Goal: Information Seeking & Learning: Learn about a topic

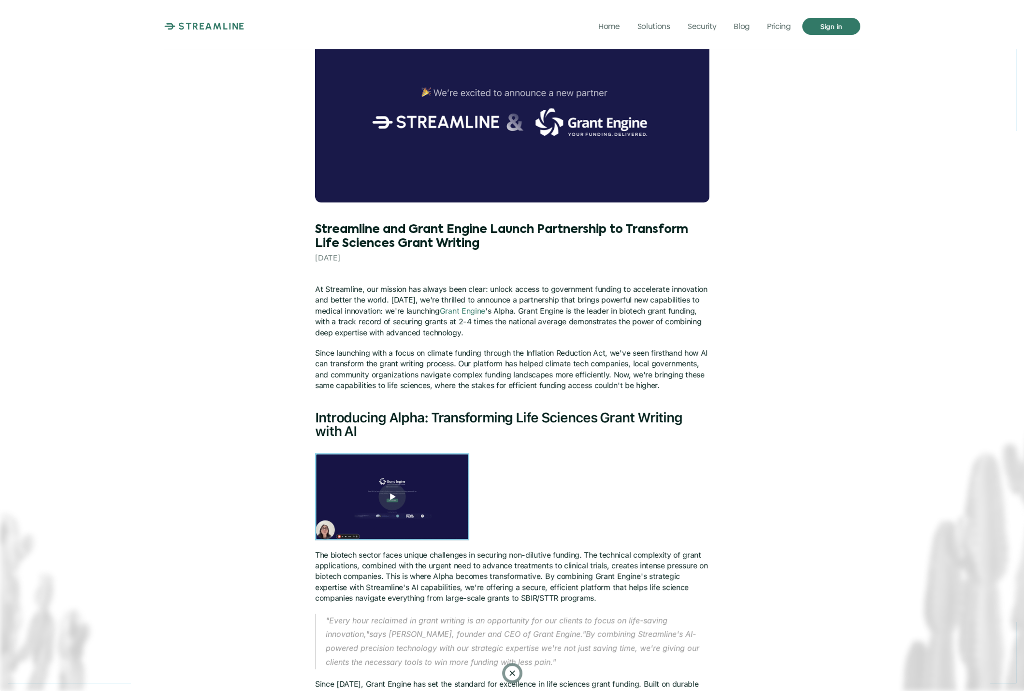
scroll to position [57, 0]
click at [401, 488] on img at bounding box center [392, 496] width 154 height 87
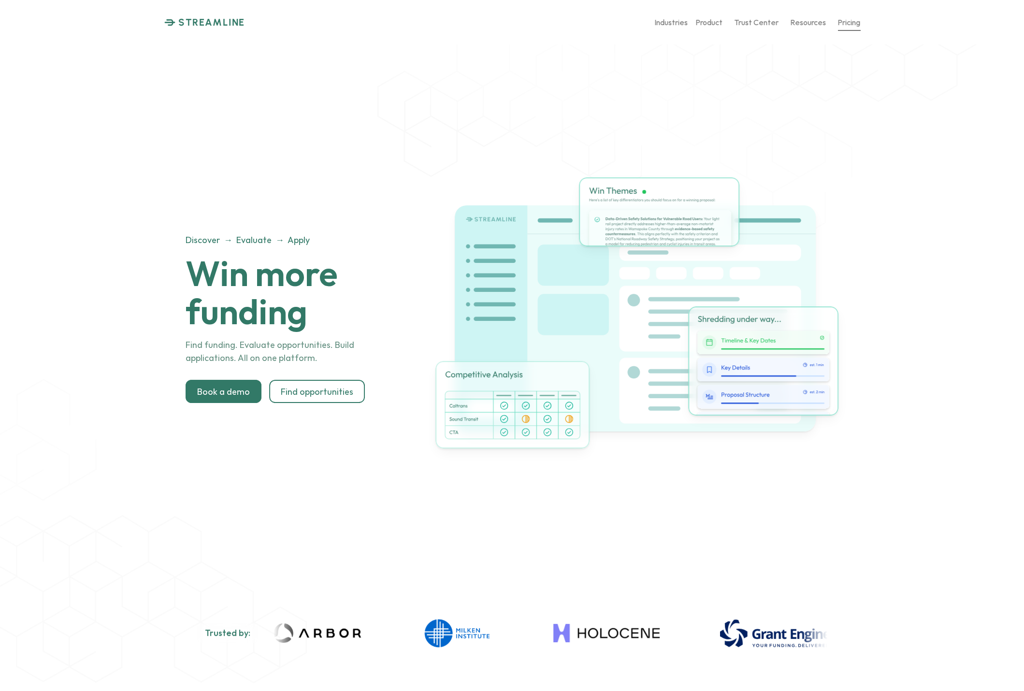
click at [842, 24] on p "Pricing" at bounding box center [849, 21] width 23 height 9
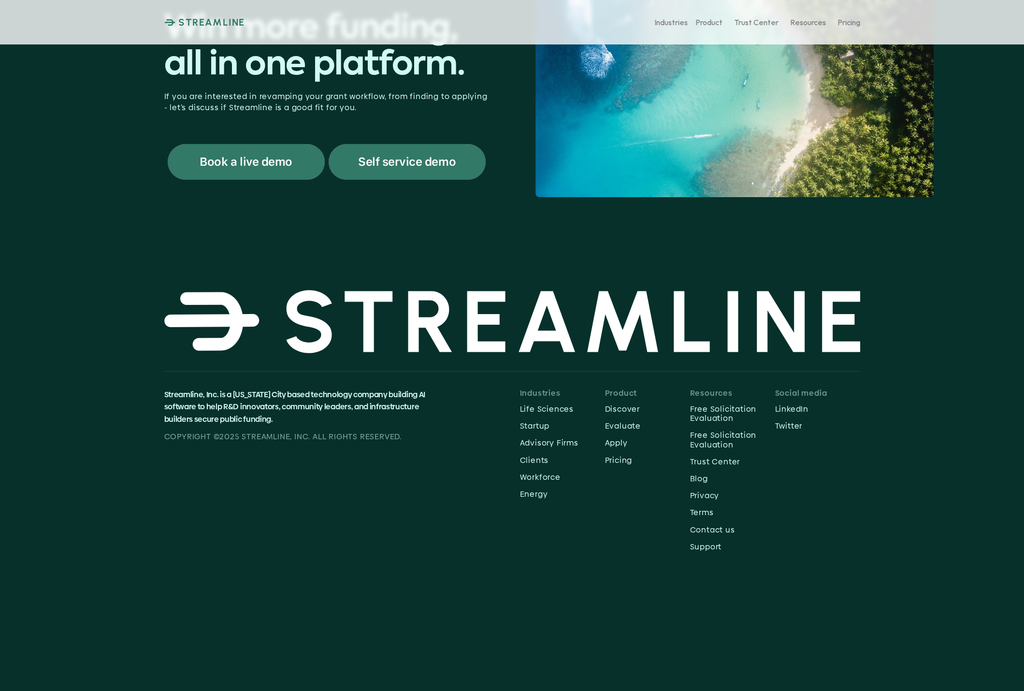
scroll to position [146, 0]
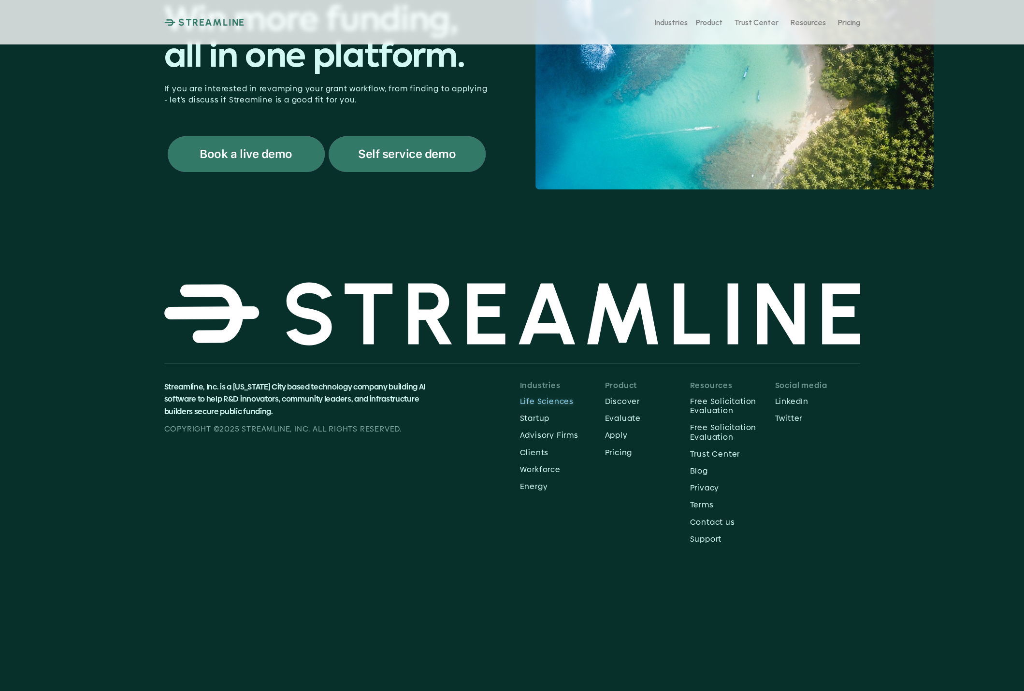
click at [536, 405] on p "Life Sciences" at bounding box center [562, 401] width 85 height 9
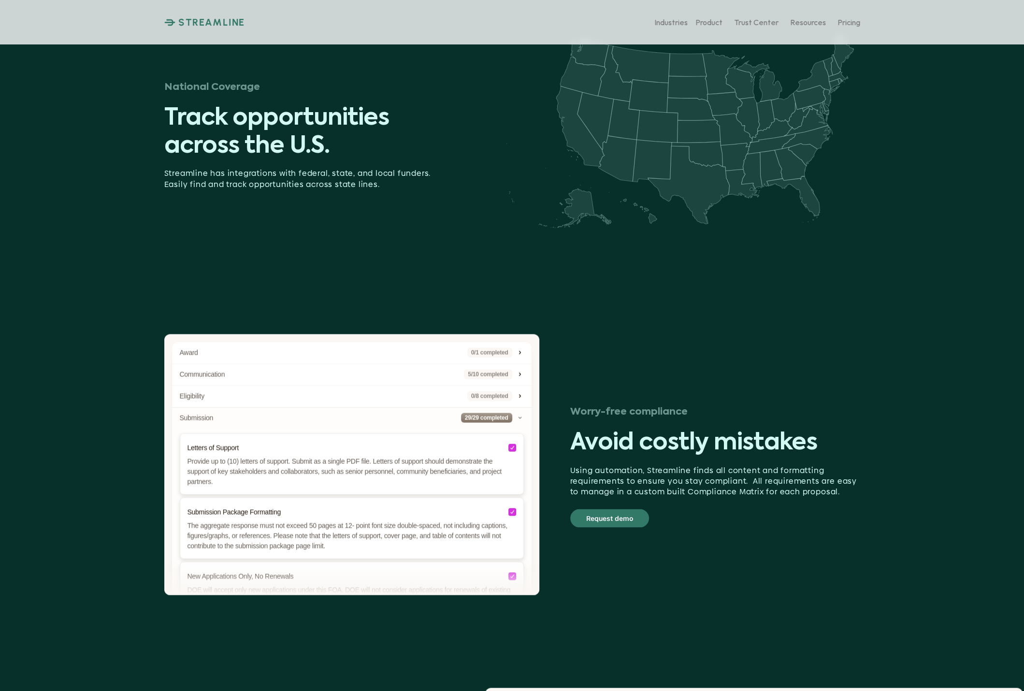
scroll to position [1839, 0]
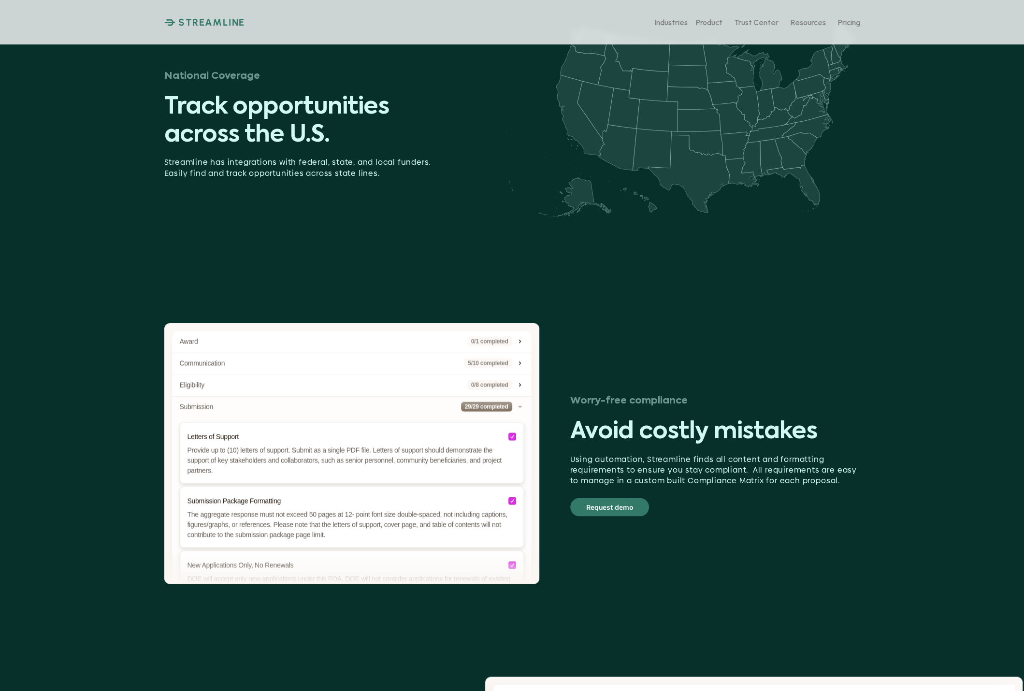
click at [753, 449] on div "Worry-free compliance Avoid costly mistakes Using automation, Streamline finds …" at bounding box center [715, 453] width 290 height 125
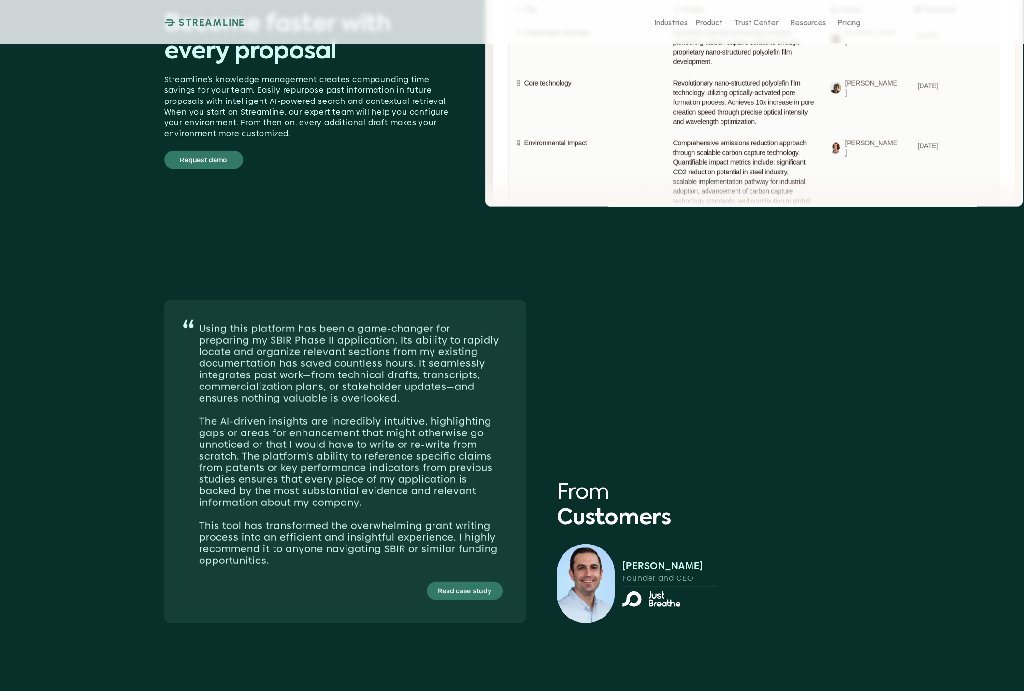
scroll to position [2591, 0]
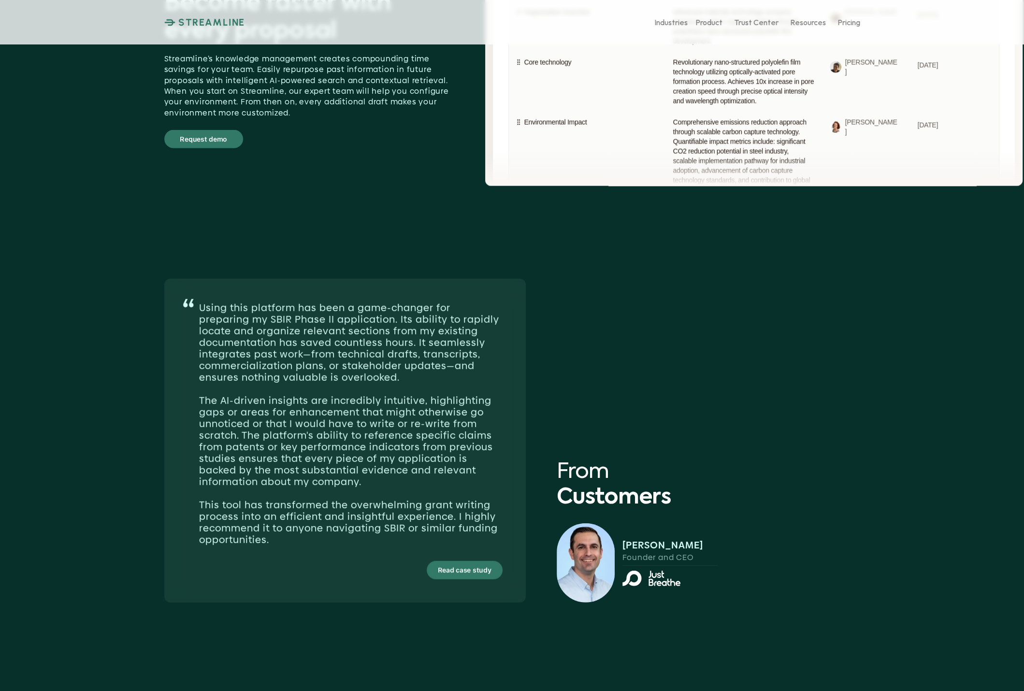
click at [259, 334] on p "Using this platform has been a game-changer for preparing my SBIR Phase II appl…" at bounding box center [351, 424] width 304 height 244
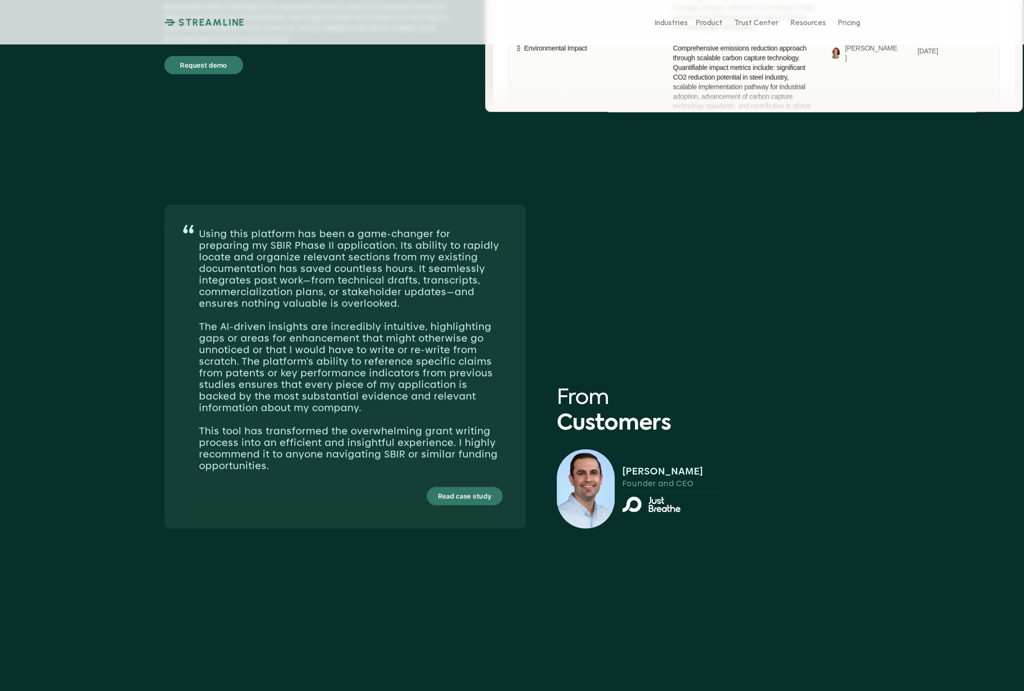
scroll to position [2667, 0]
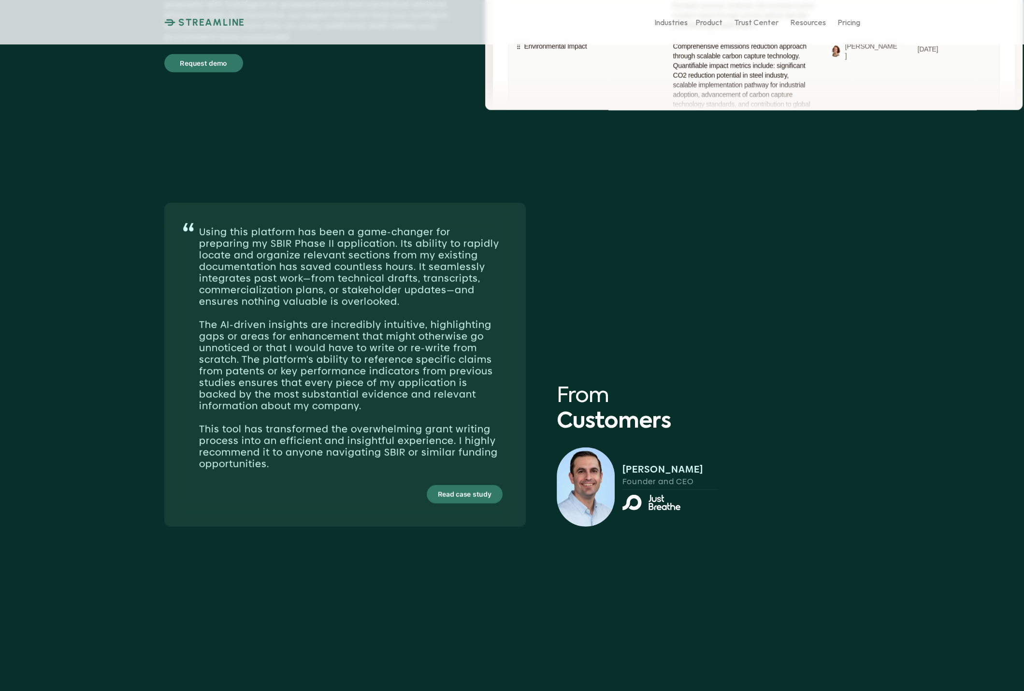
click at [477, 492] on p "Read case study" at bounding box center [465, 494] width 54 height 13
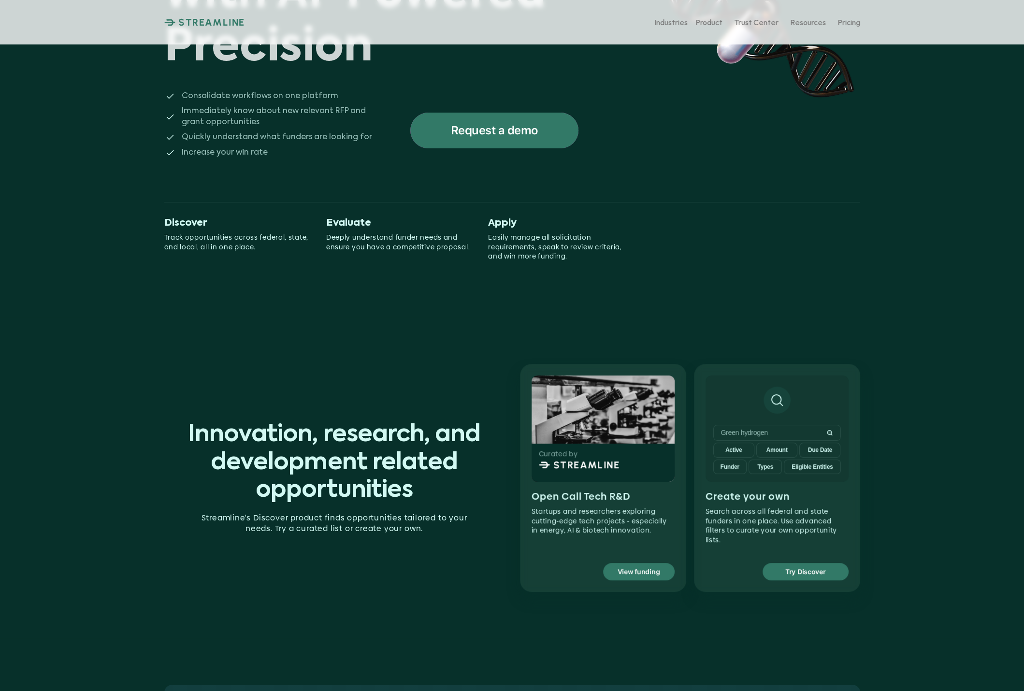
scroll to position [0, 0]
